Goal: Navigation & Orientation: Find specific page/section

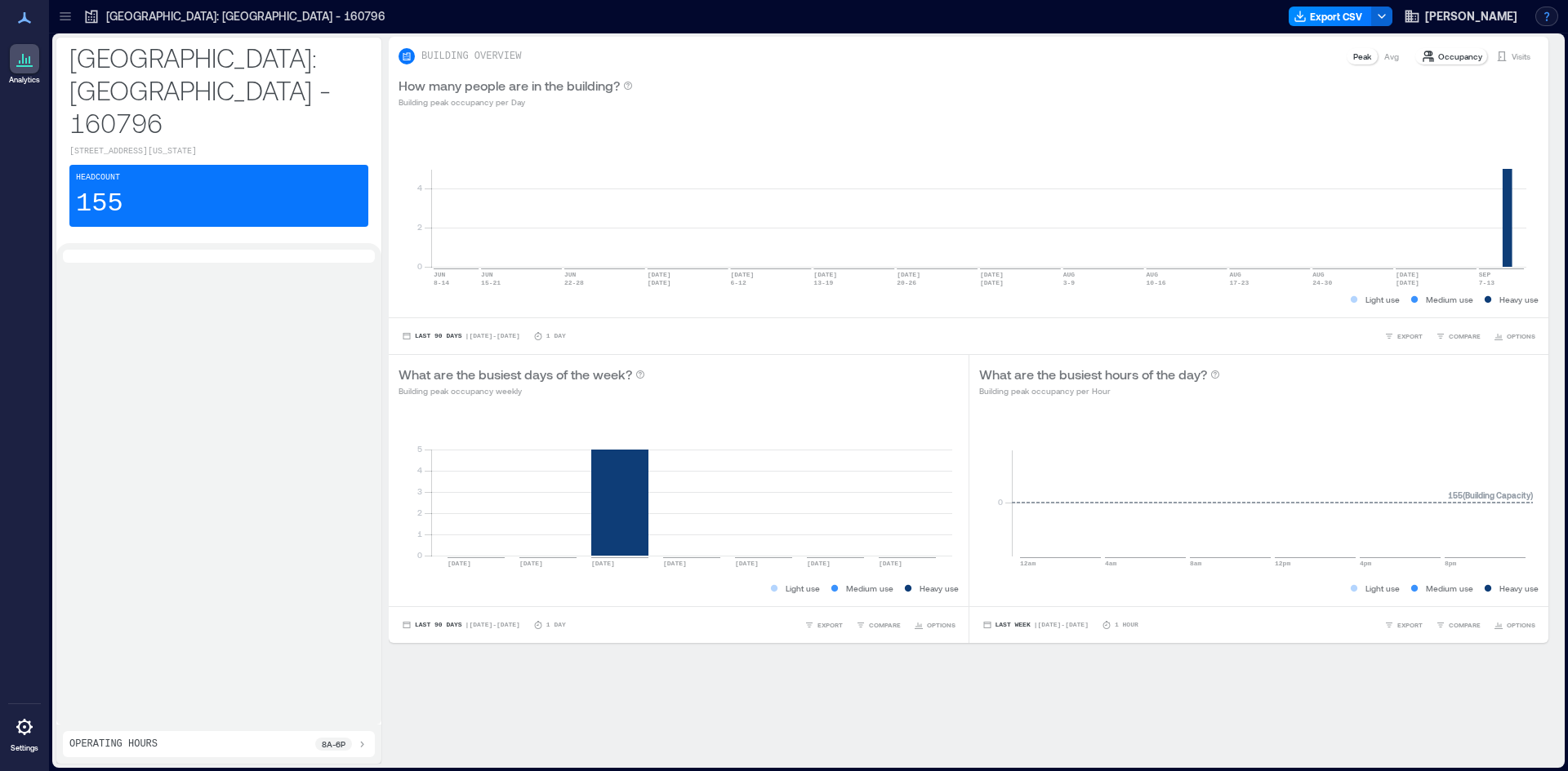
click at [1544, 19] on button "button" at bounding box center [1547, 16] width 22 height 20
click at [835, 133] on rect at bounding box center [979, 197] width 1095 height 139
click at [358, 744] on icon at bounding box center [361, 744] width 13 height 13
click at [26, 736] on icon at bounding box center [24, 727] width 20 height 20
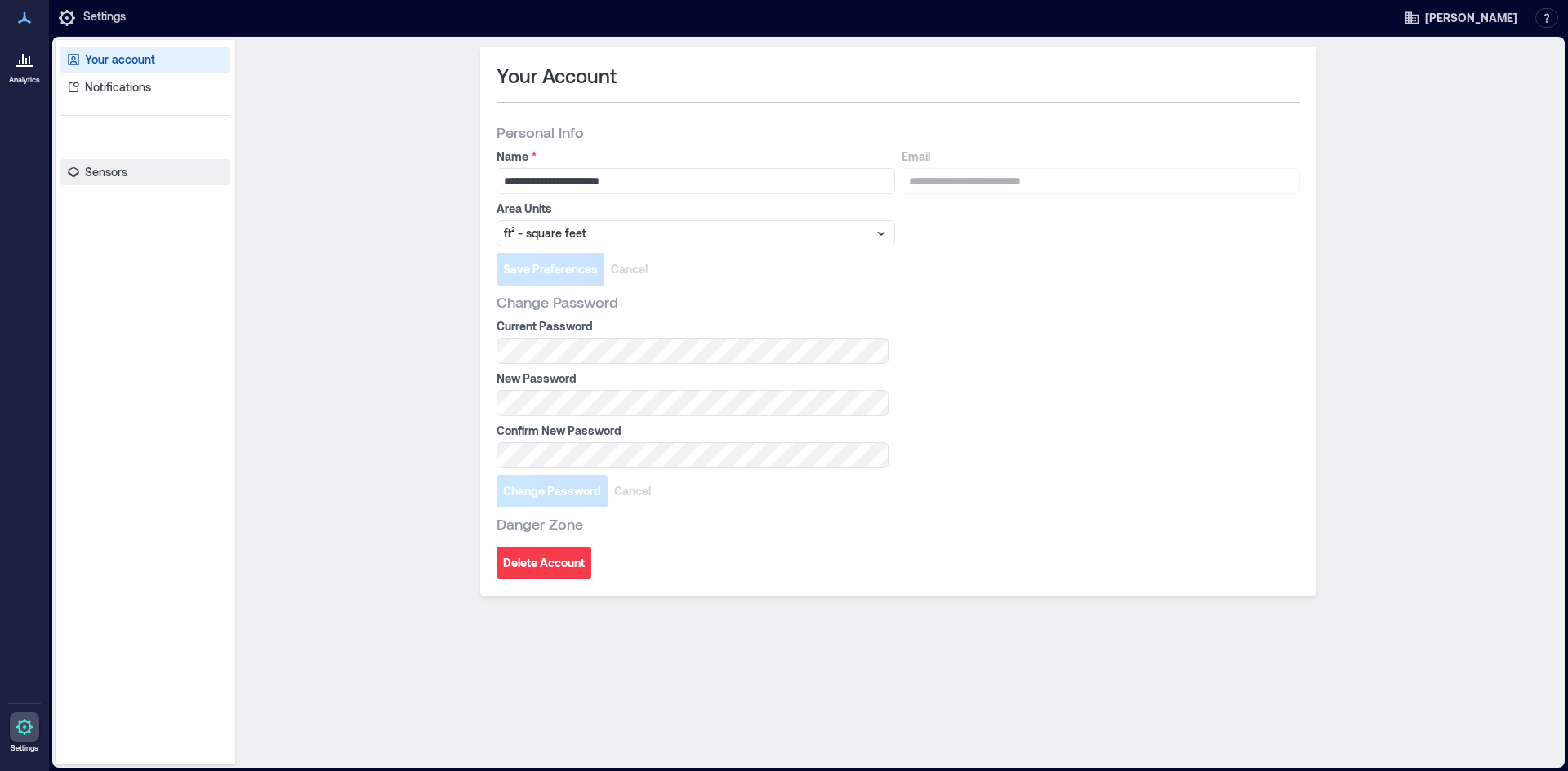
click at [140, 174] on link "Sensors" at bounding box center [146, 173] width 170 height 26
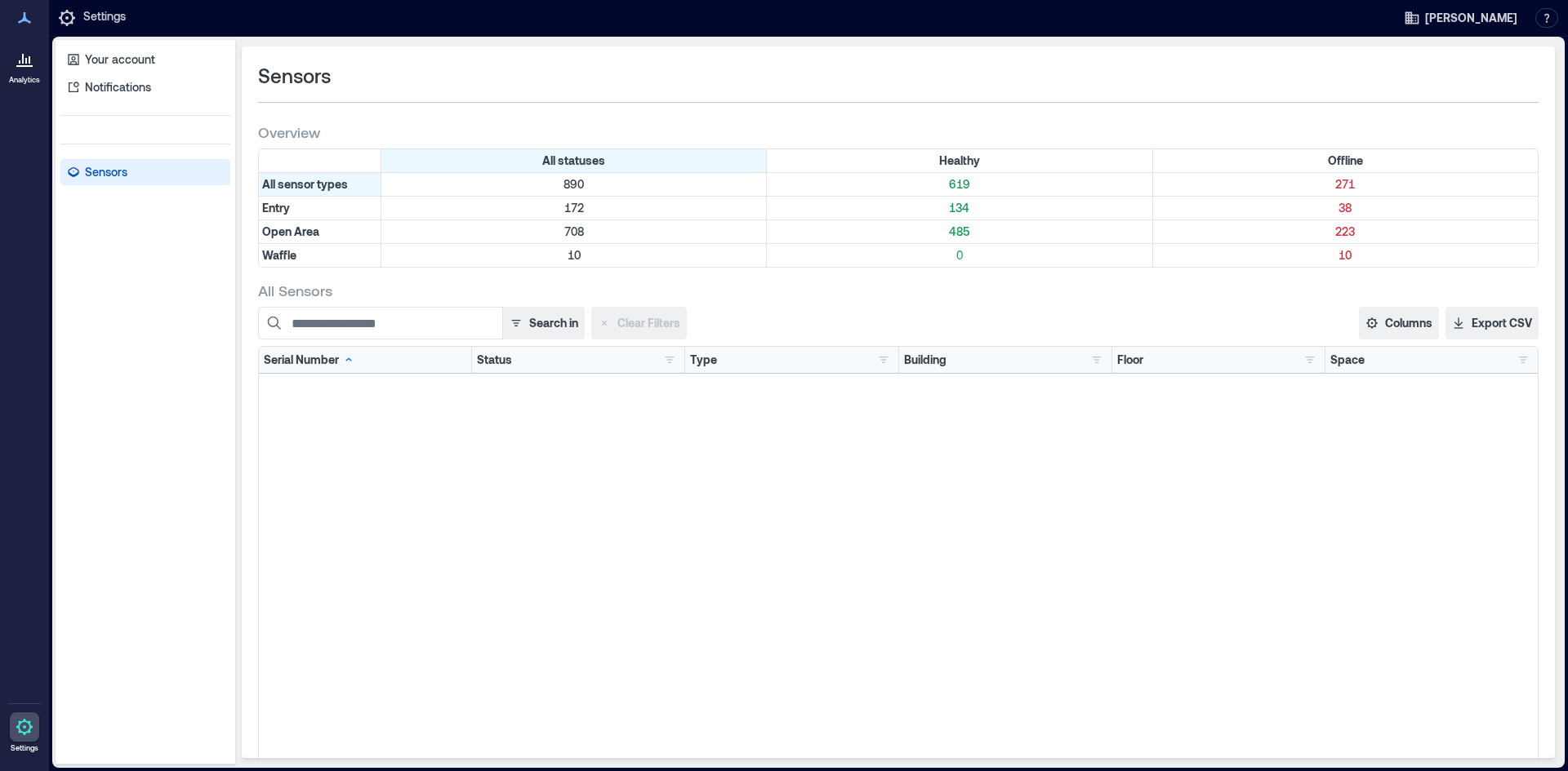
scroll to position [28646, 0]
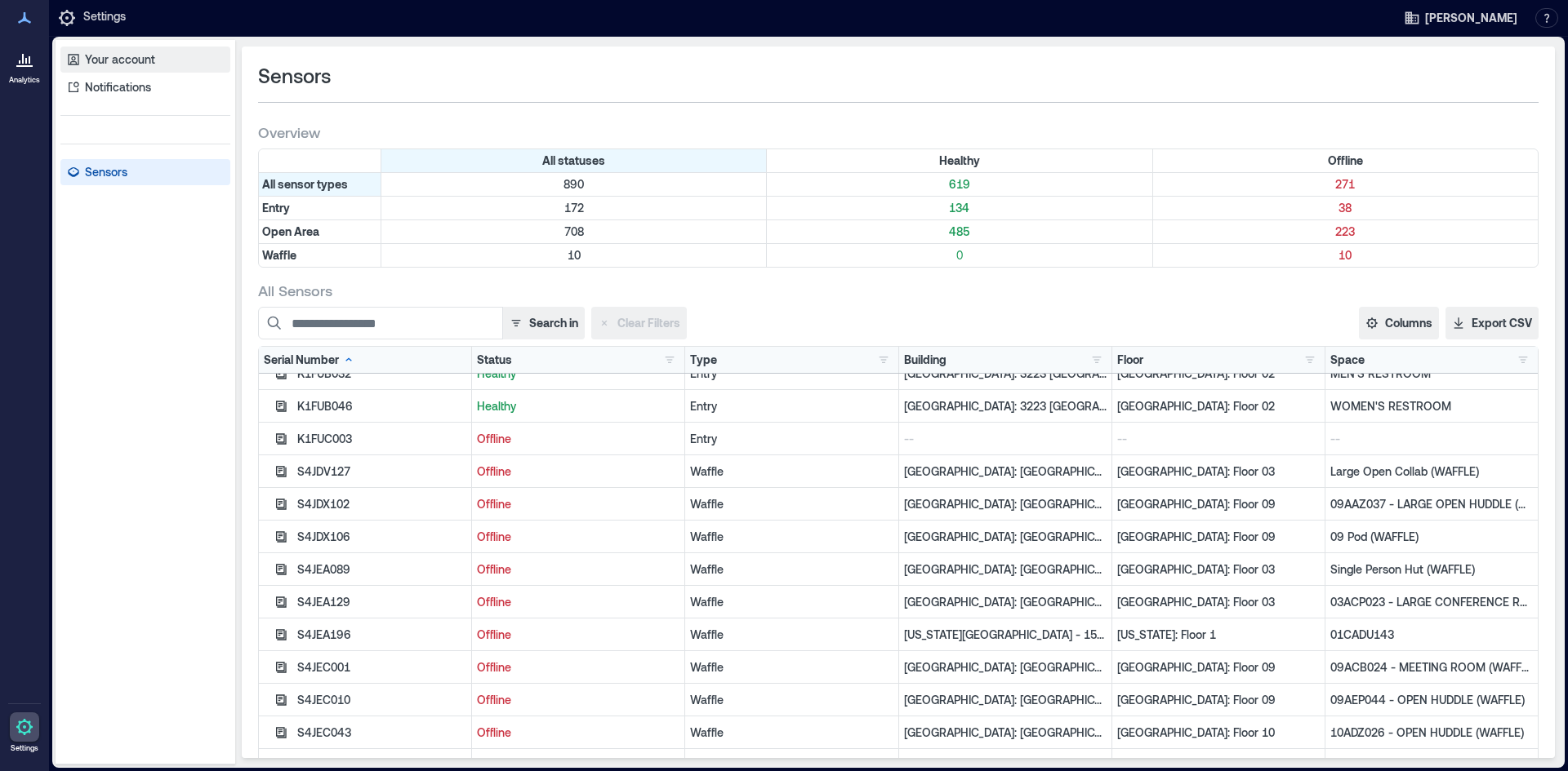
click at [121, 68] on link "Your account" at bounding box center [146, 60] width 170 height 26
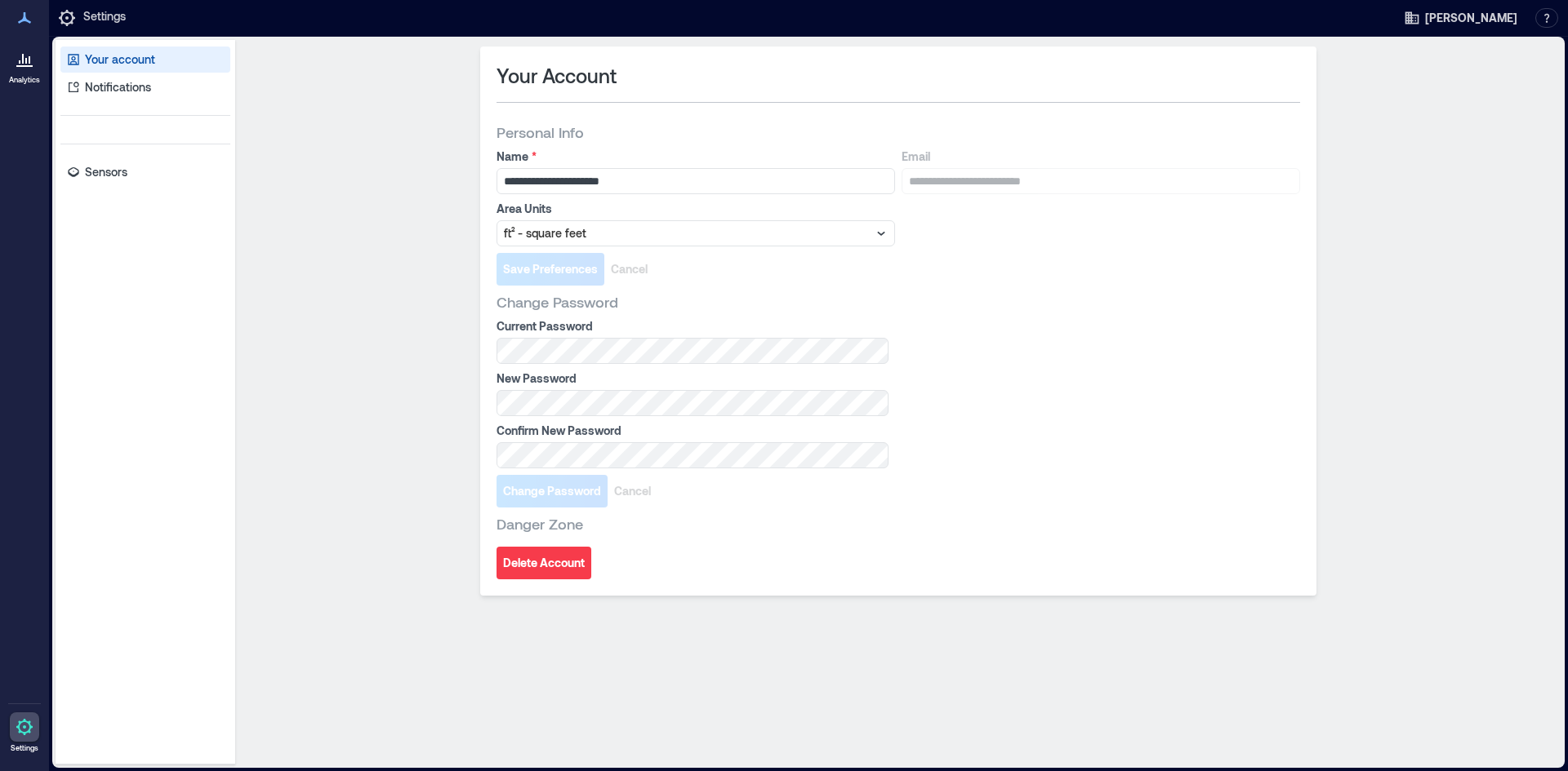
click at [18, 27] on icon at bounding box center [24, 18] width 20 height 20
click at [22, 23] on icon at bounding box center [24, 18] width 20 height 20
click at [67, 16] on icon at bounding box center [66, 17] width 3 height 3
click at [123, 13] on p "Settings" at bounding box center [104, 18] width 42 height 20
click at [16, 69] on div at bounding box center [23, 58] width 29 height 29
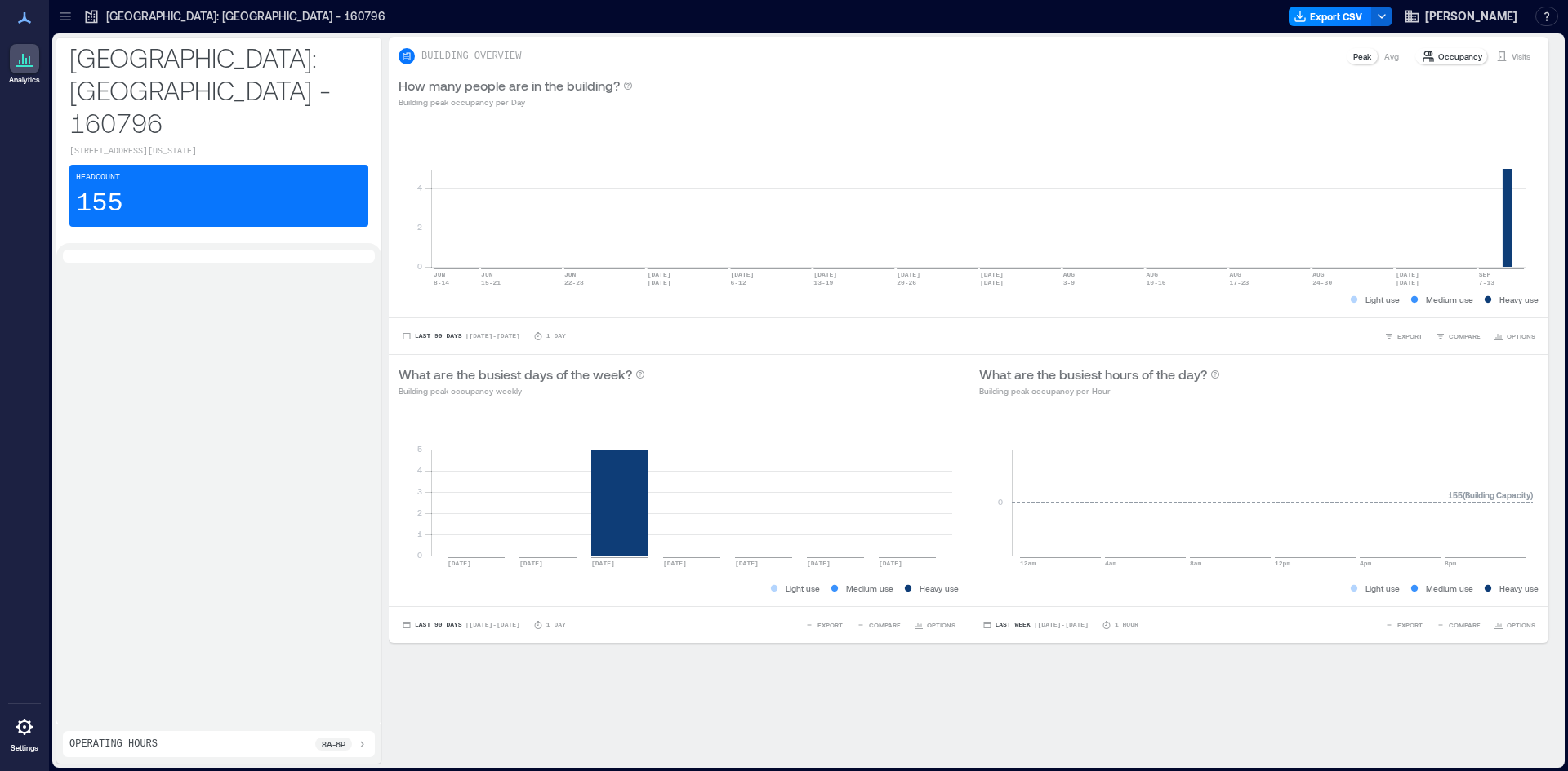
click at [1511, 59] on p "Visits" at bounding box center [1520, 56] width 19 height 13
click at [24, 727] on icon at bounding box center [23, 726] width 3 height 3
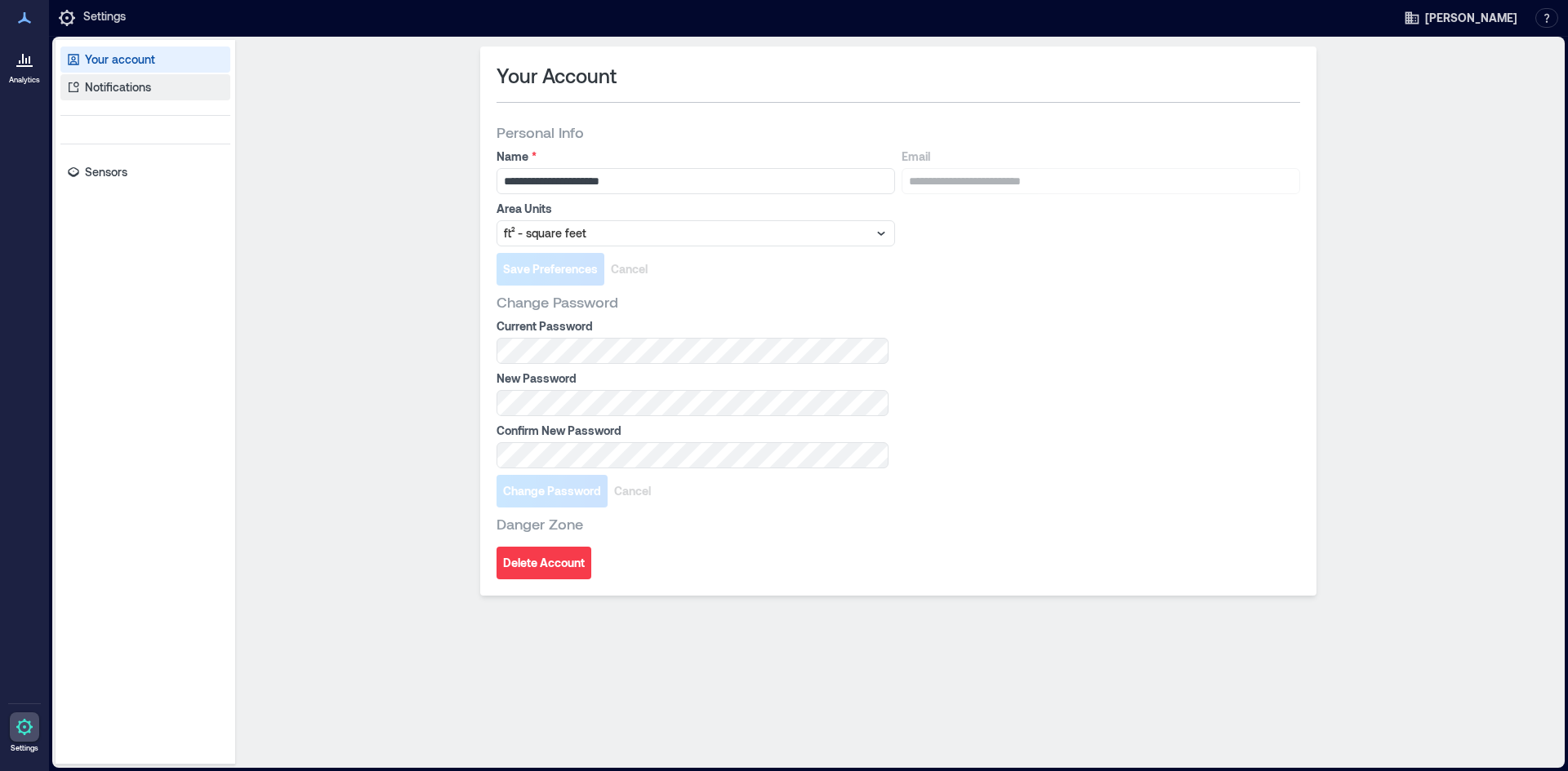
click at [140, 79] on p "Notifications" at bounding box center [118, 87] width 66 height 16
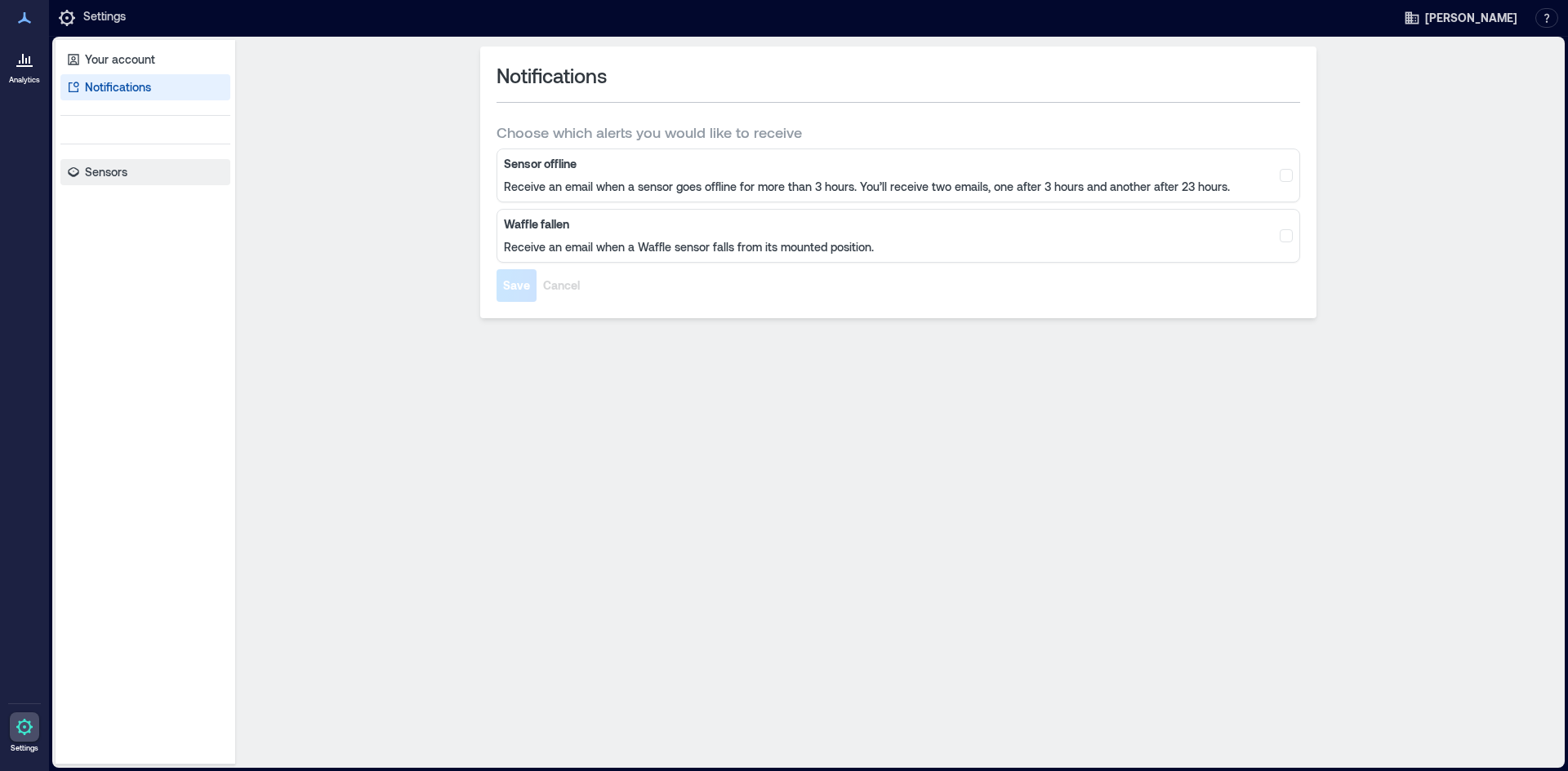
click at [142, 178] on link "Sensors" at bounding box center [146, 173] width 170 height 26
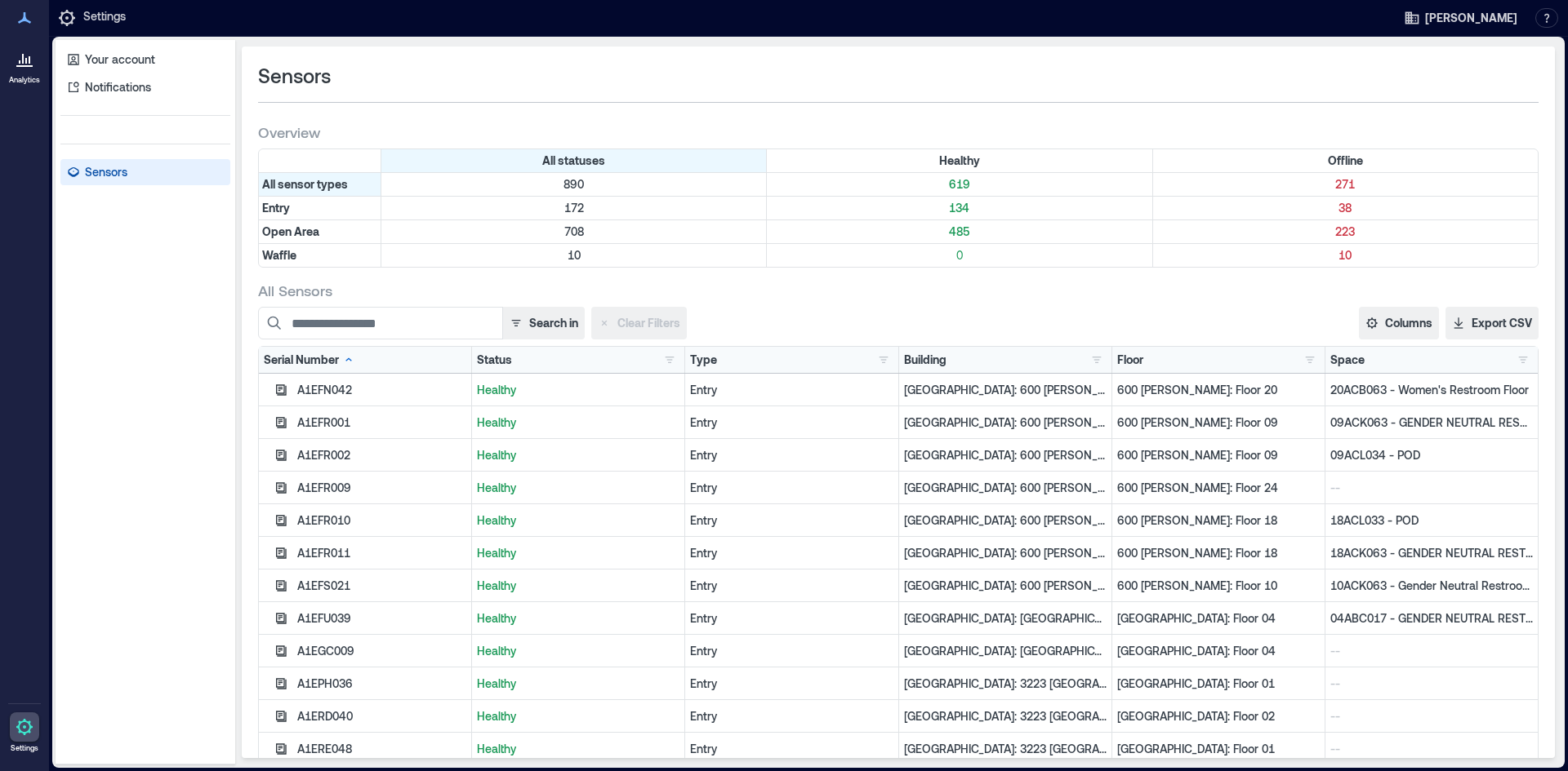
click at [35, 64] on div at bounding box center [23, 58] width 29 height 29
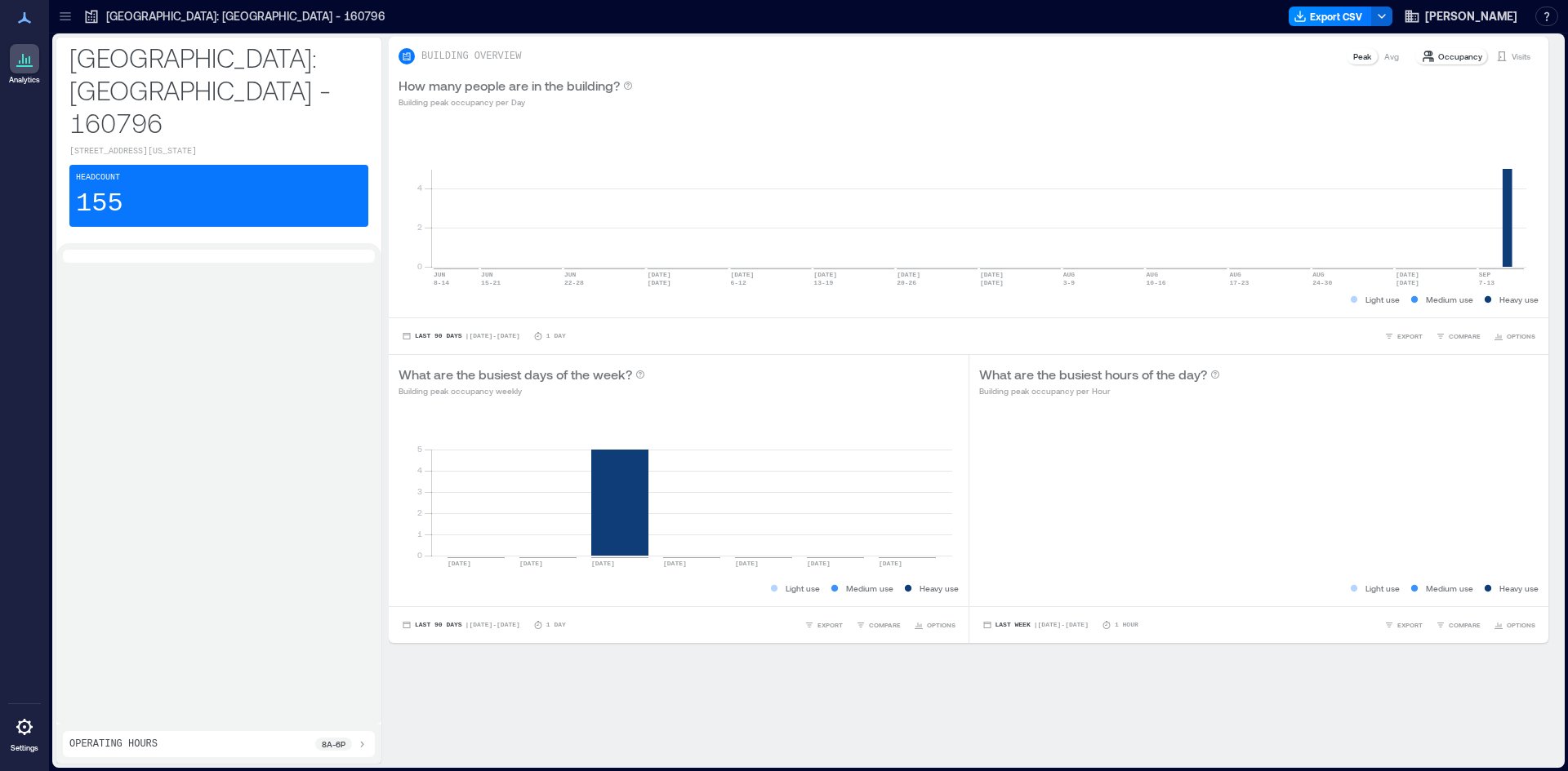
click at [130, 184] on div "Headcount 155" at bounding box center [219, 196] width 299 height 62
click at [118, 10] on p "[GEOGRAPHIC_DATA]: [GEOGRAPHIC_DATA] - 160796" at bounding box center [246, 16] width 279 height 16
click at [1547, 20] on button "button" at bounding box center [1547, 16] width 22 height 20
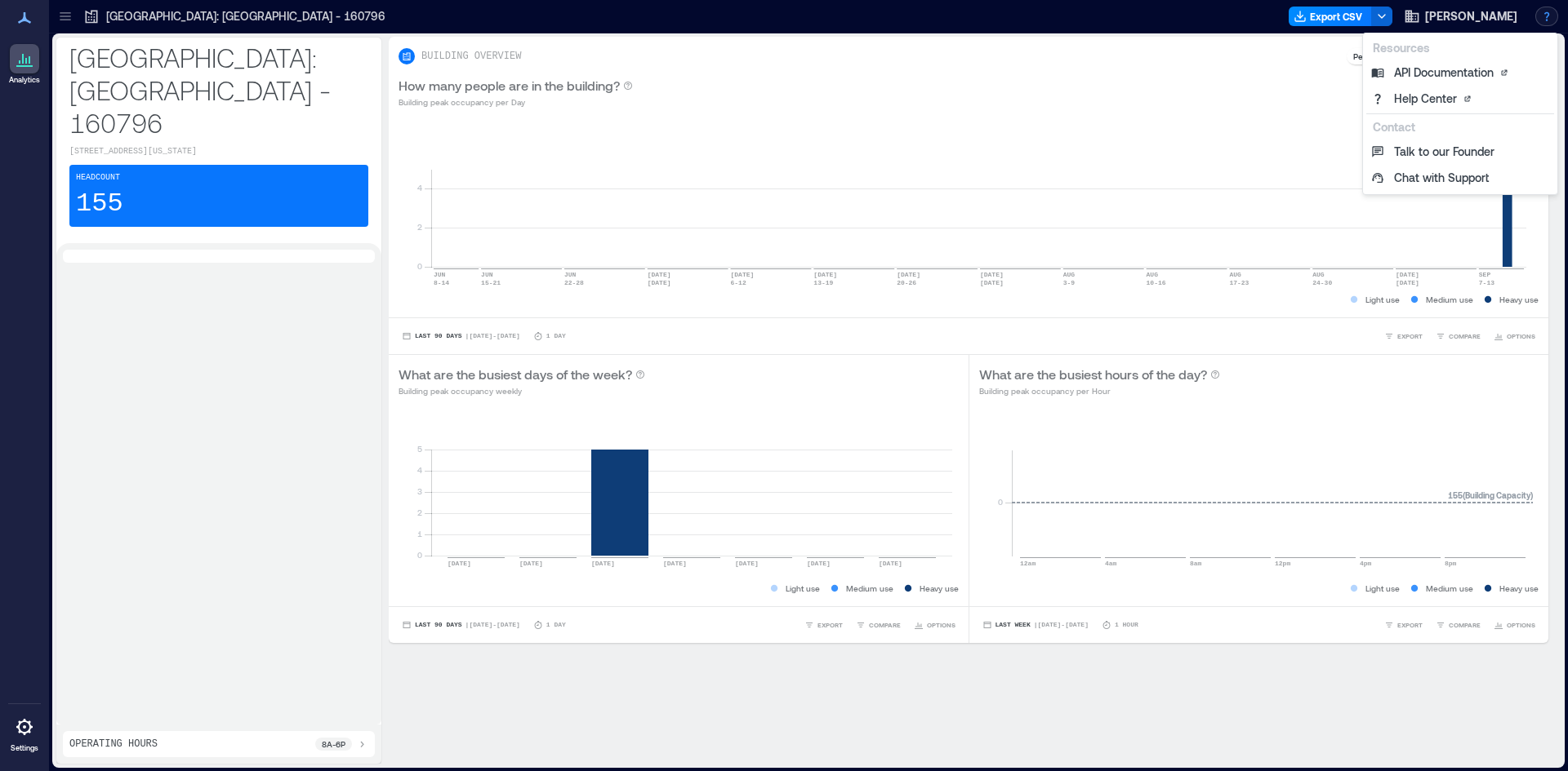
click at [1295, 62] on div "BUILDING OVERVIEW Peak Avg Occupancy Visits" at bounding box center [968, 56] width 1140 height 20
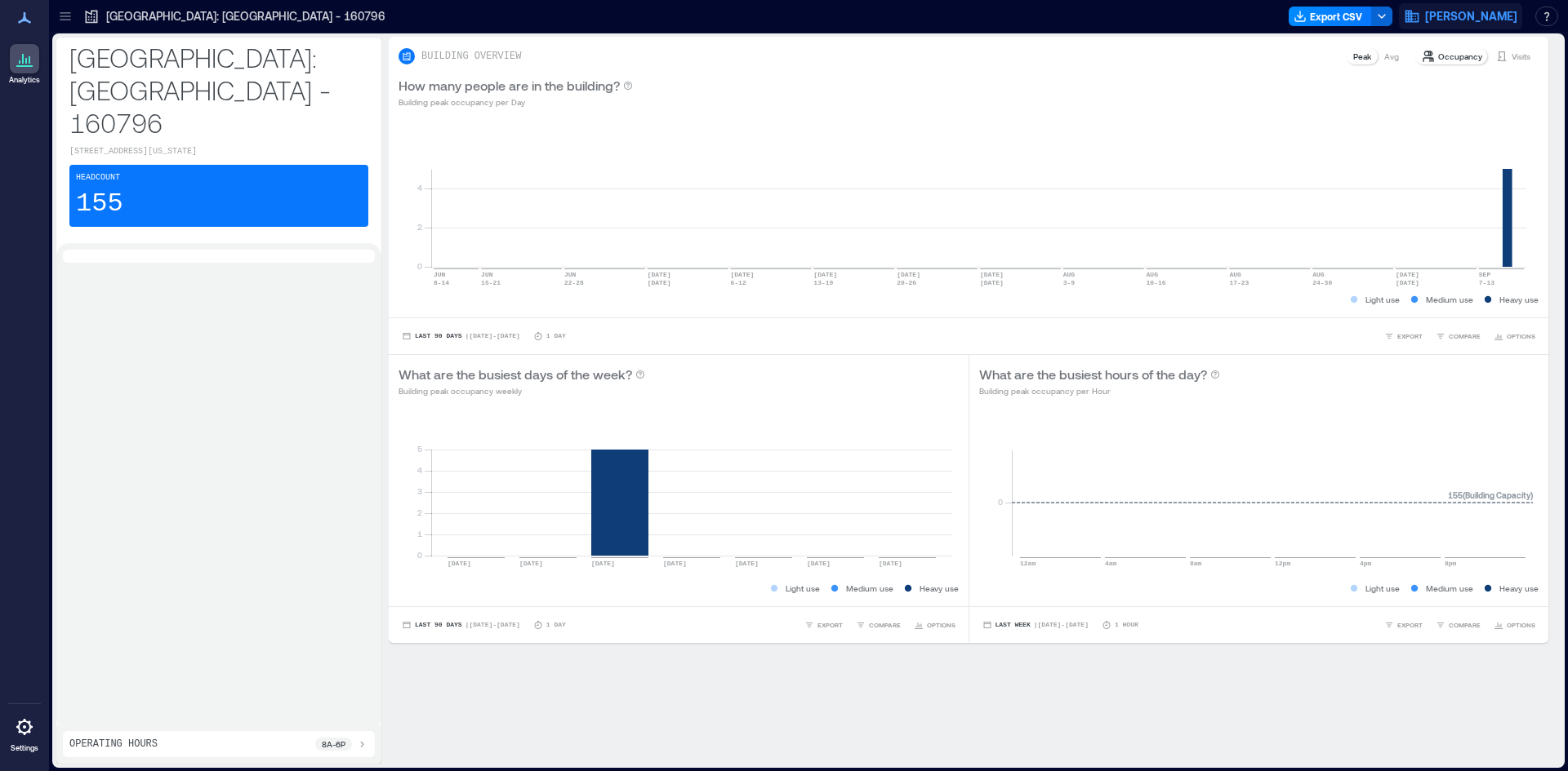
click at [1469, 7] on button "[PERSON_NAME]" at bounding box center [1461, 16] width 123 height 26
drag, startPoint x: 1367, startPoint y: 58, endPoint x: 1349, endPoint y: 55, distance: 18.2
click at [1349, 55] on p "readonly" at bounding box center [1397, 58] width 230 height 13
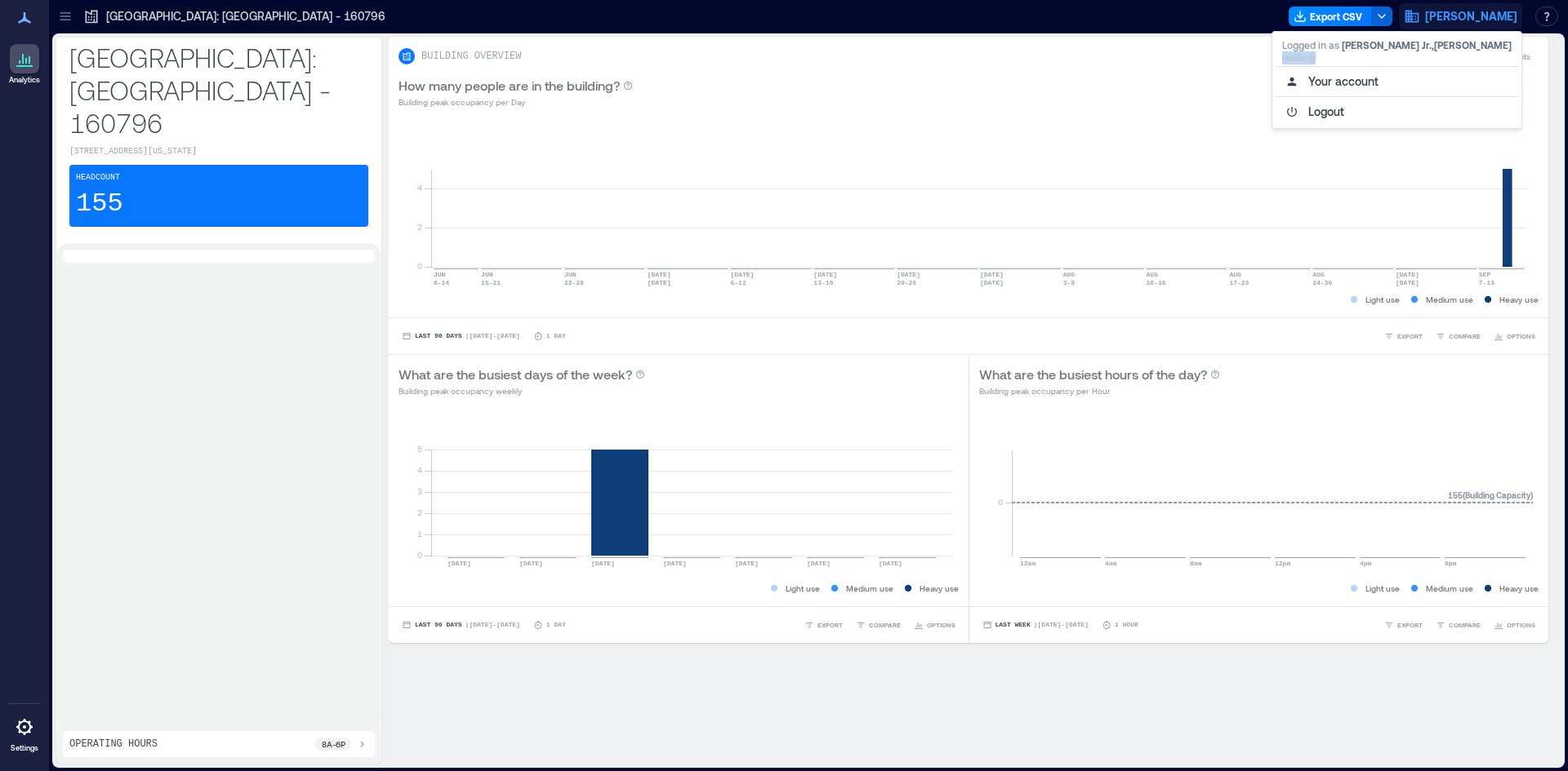
click at [1145, 69] on div "How many people are in the building? Building peak occupancy per Day" at bounding box center [968, 92] width 1160 height 52
